Goal: Transaction & Acquisition: Purchase product/service

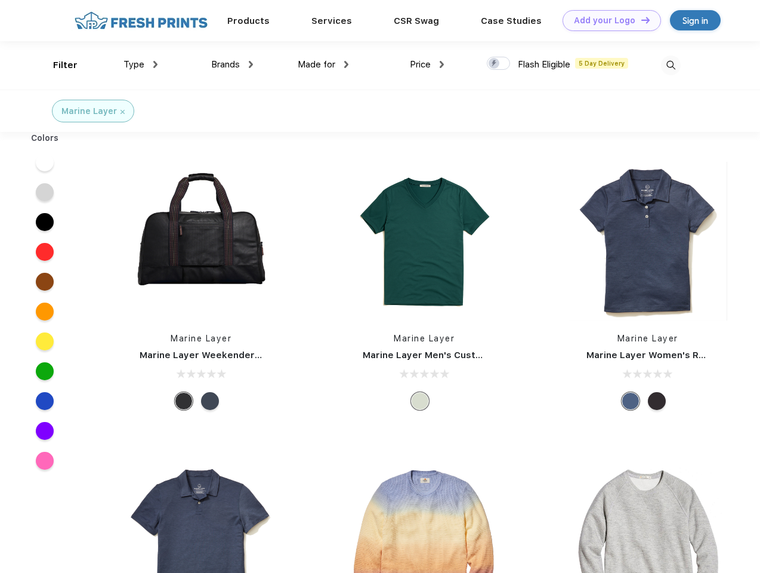
click at [607, 20] on link "Add your Logo Design Tool" at bounding box center [611, 20] width 98 height 21
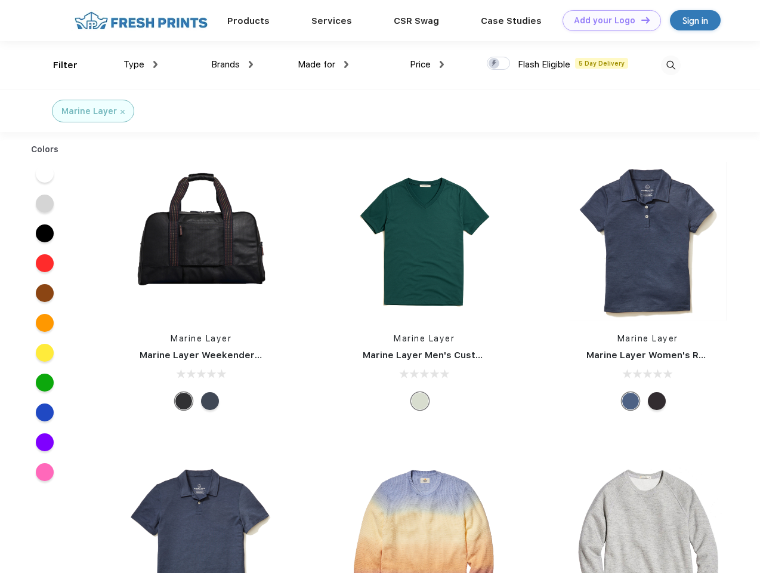
click at [0, 0] on div "Design Tool" at bounding box center [0, 0] width 0 height 0
click at [640, 20] on link "Add your Logo Design Tool" at bounding box center [611, 20] width 98 height 21
click at [57, 65] on div "Filter" at bounding box center [65, 65] width 24 height 14
click at [141, 64] on span "Type" at bounding box center [133, 64] width 21 height 11
click at [232, 64] on span "Brands" at bounding box center [225, 64] width 29 height 11
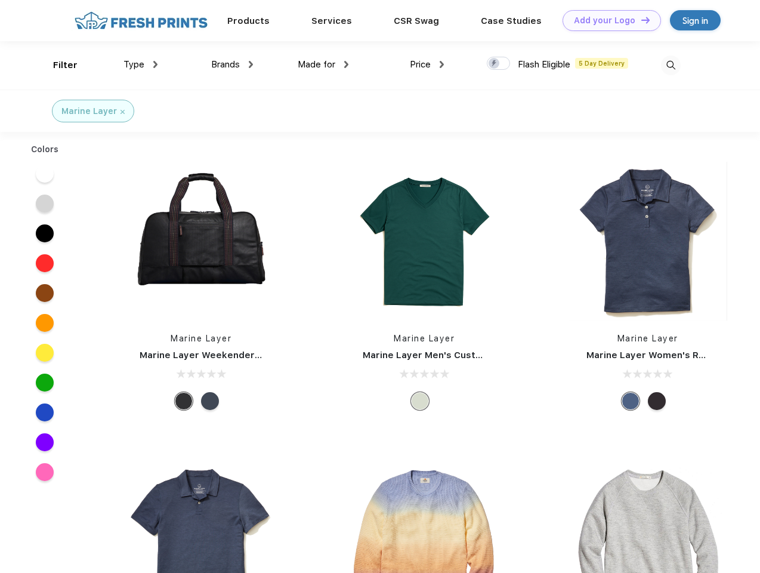
click at [323, 64] on span "Made for" at bounding box center [317, 64] width 38 height 11
click at [427, 64] on span "Price" at bounding box center [420, 64] width 21 height 11
click at [499, 64] on div at bounding box center [498, 63] width 23 height 13
click at [494, 64] on input "checkbox" at bounding box center [491, 60] width 8 height 8
click at [670, 65] on img at bounding box center [671, 65] width 20 height 20
